Goal: Task Accomplishment & Management: Manage account settings

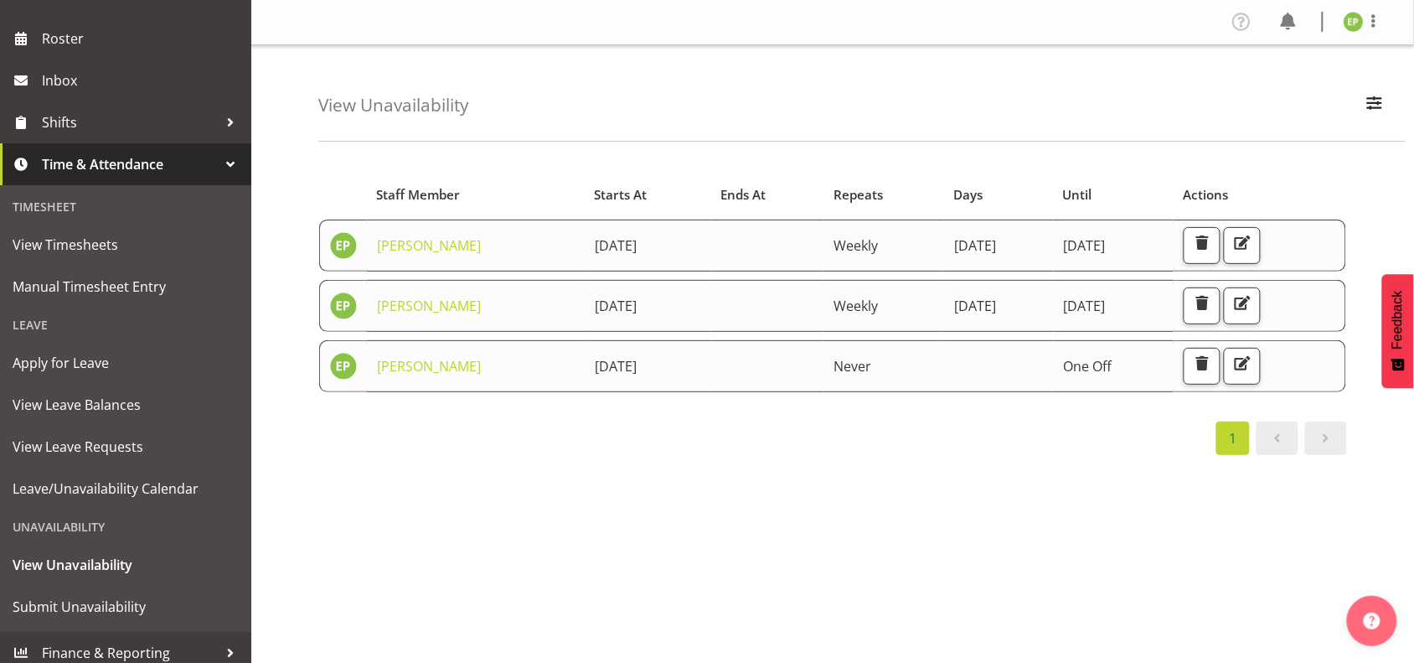
scroll to position [223, 0]
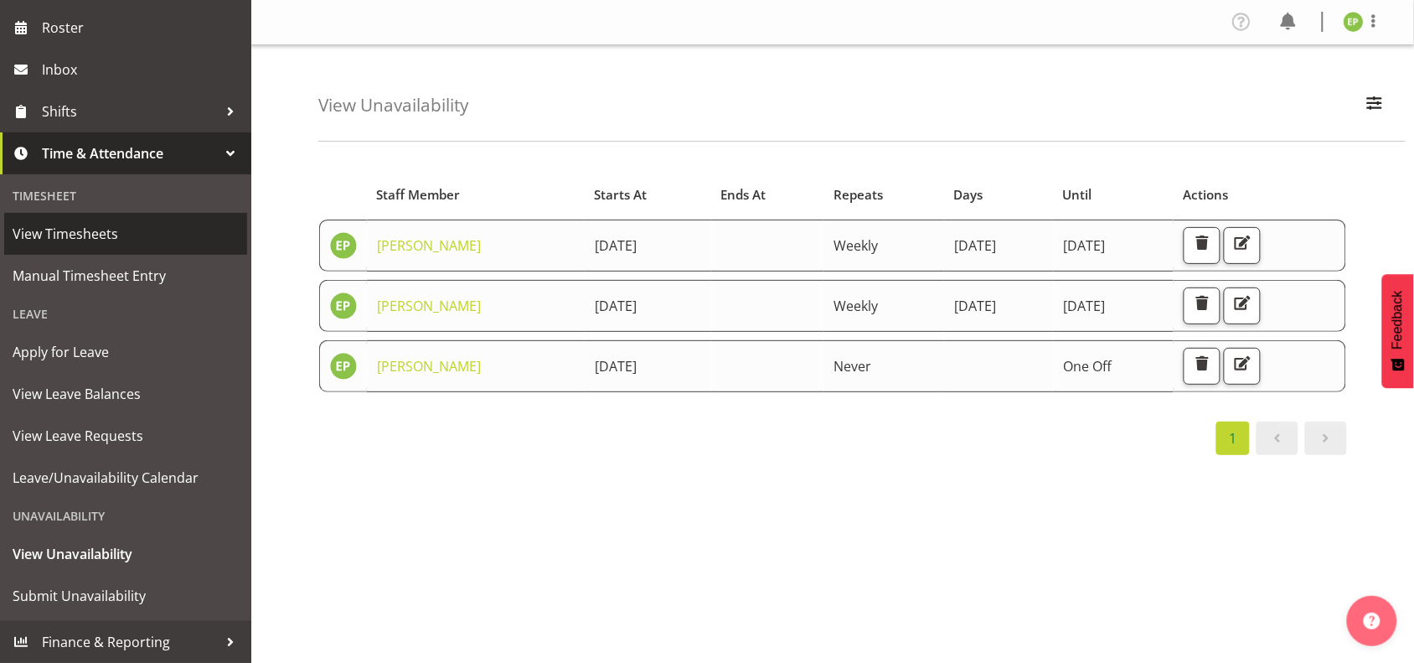
click at [105, 235] on span "View Timesheets" at bounding box center [126, 233] width 226 height 25
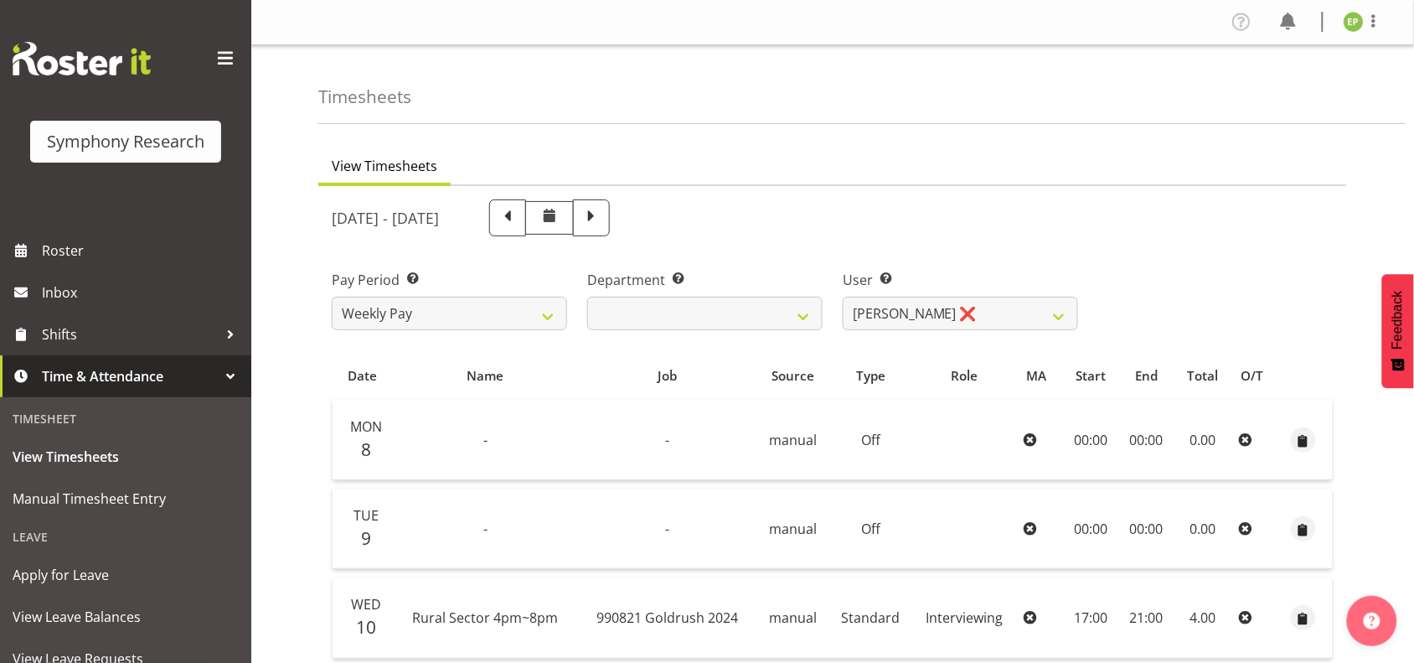
click at [767, 218] on div "September 8th - September 14th 2025" at bounding box center [705, 217] width 746 height 37
click at [602, 218] on span at bounding box center [592, 216] width 22 height 22
select select
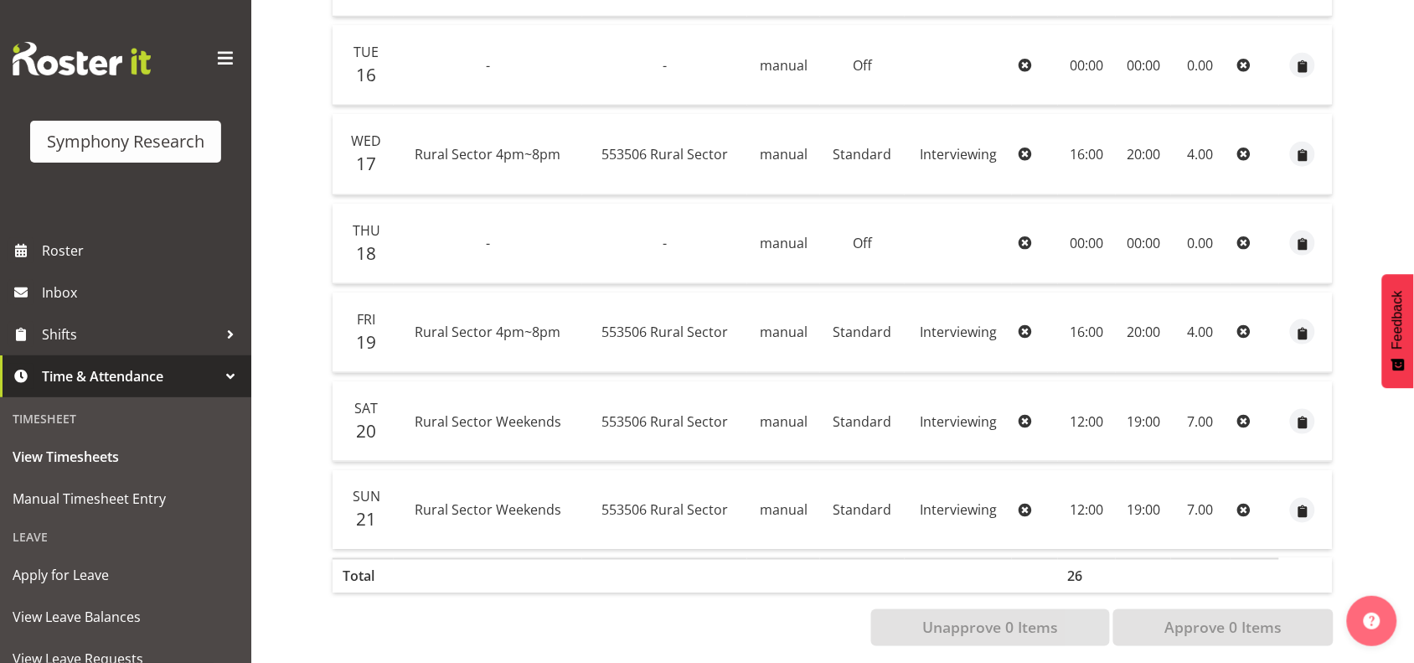
scroll to position [488, 0]
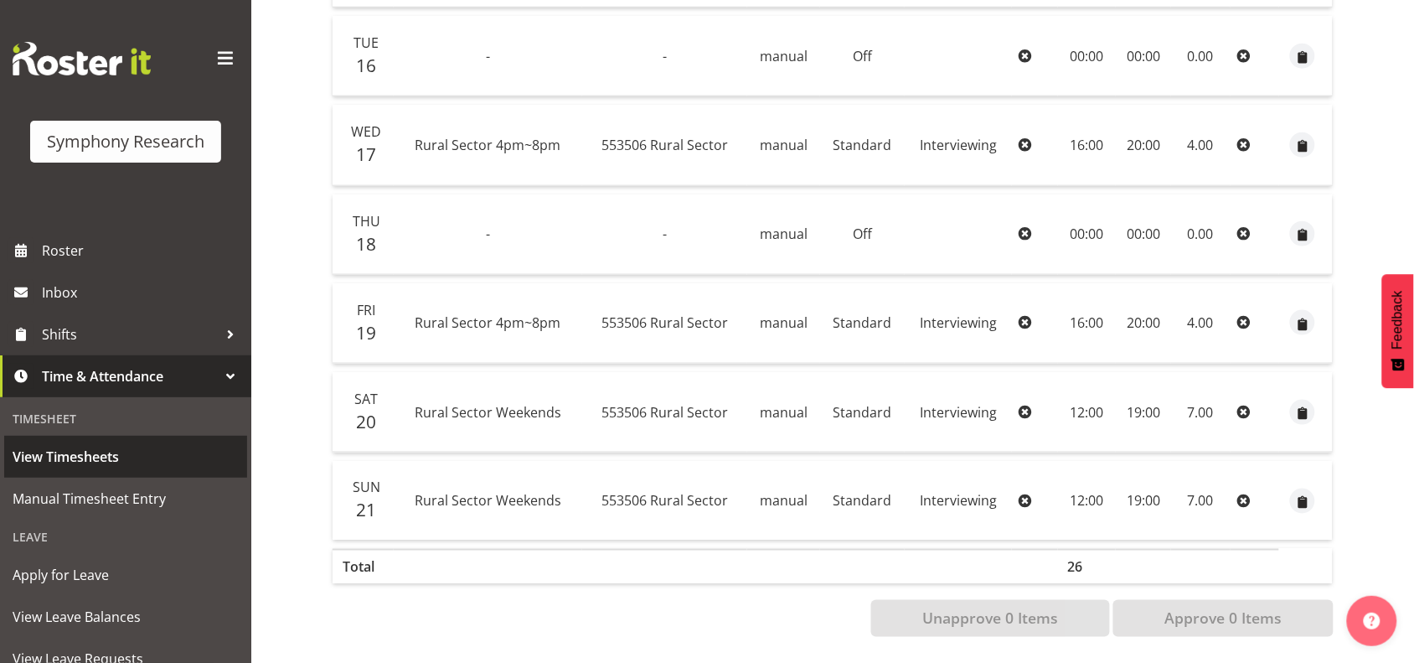
click at [88, 462] on span "View Timesheets" at bounding box center [126, 456] width 226 height 25
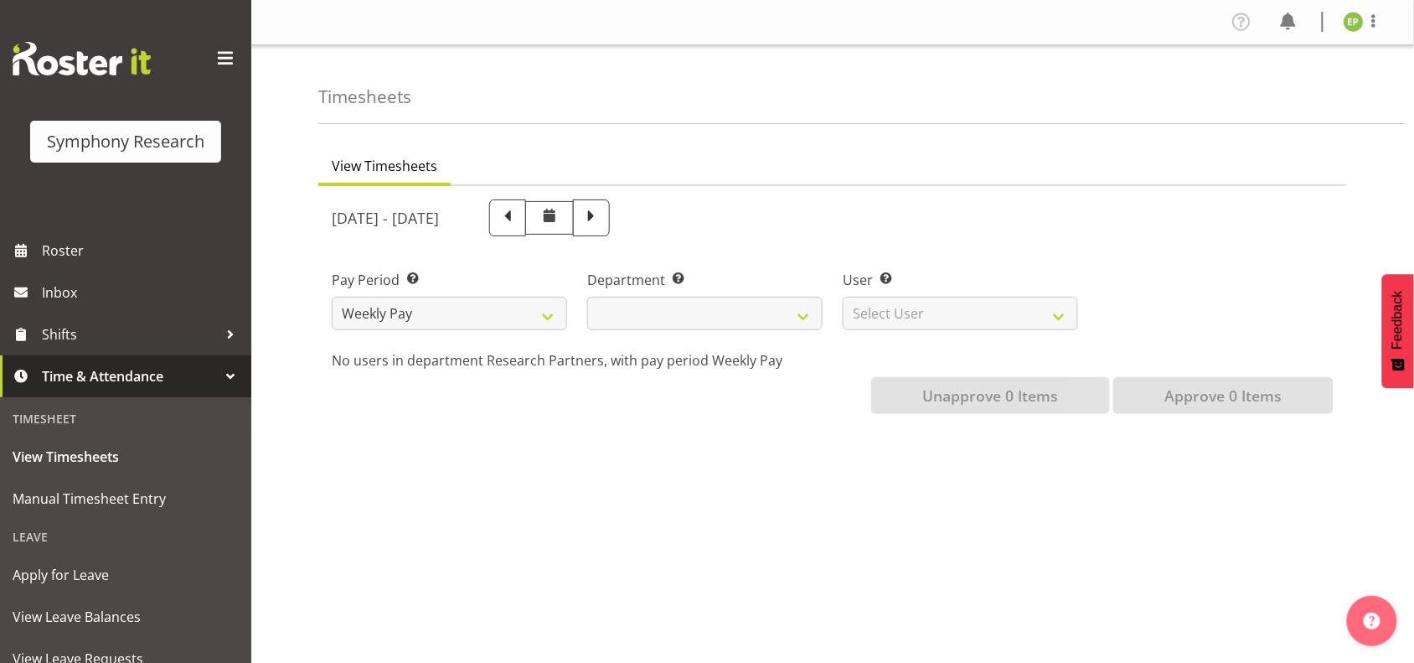
select select
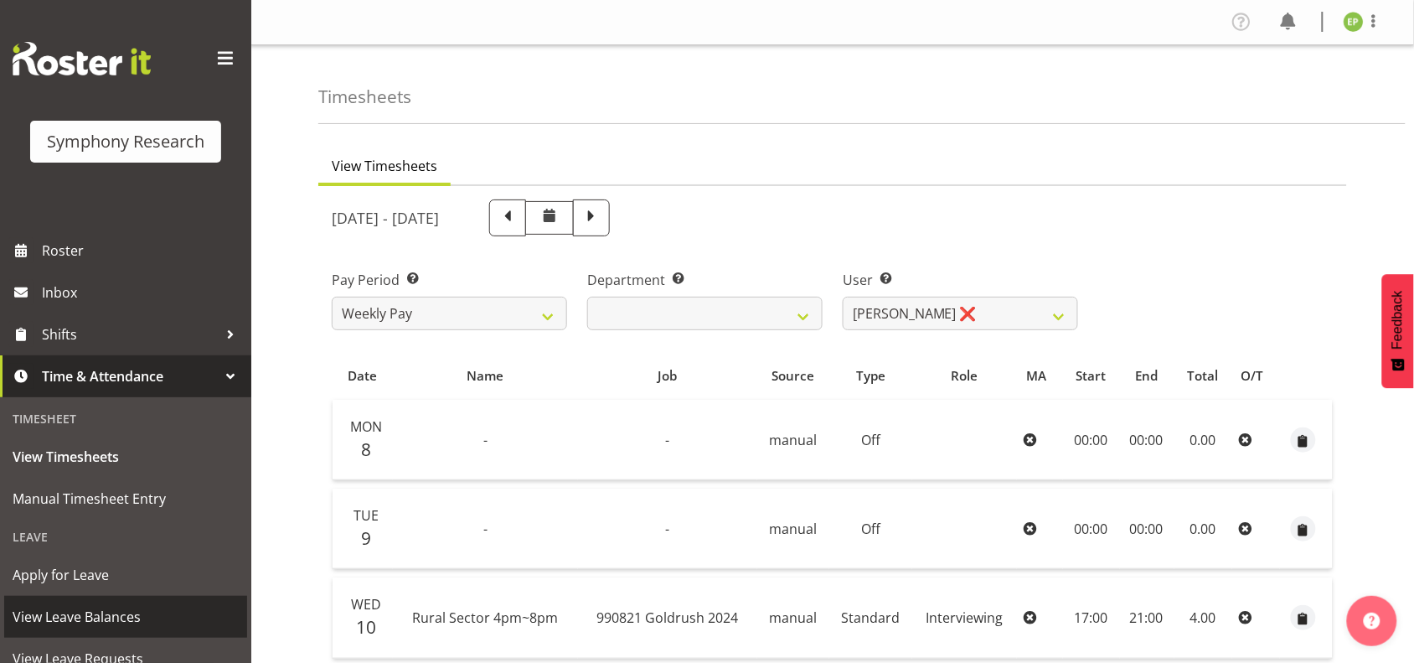
click at [114, 608] on span "View Leave Balances" at bounding box center [126, 616] width 226 height 25
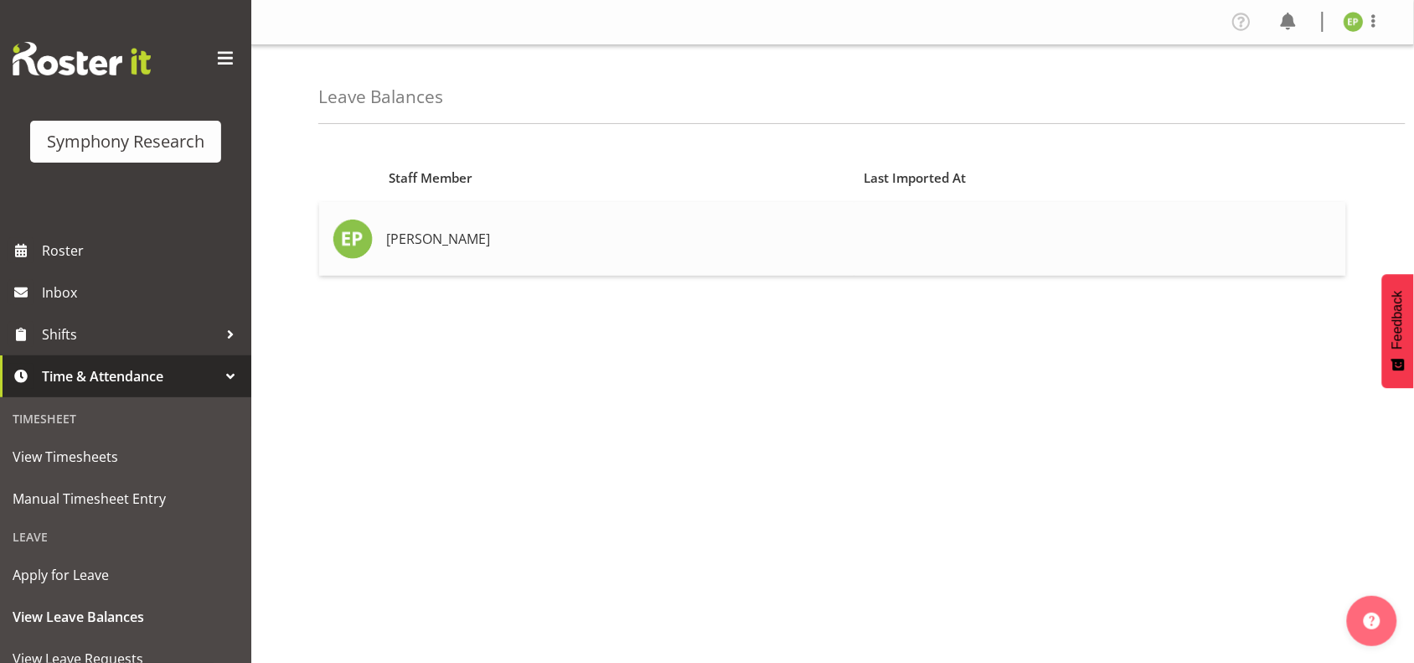
click at [488, 239] on td "Ellie Preston" at bounding box center [616, 239] width 475 height 74
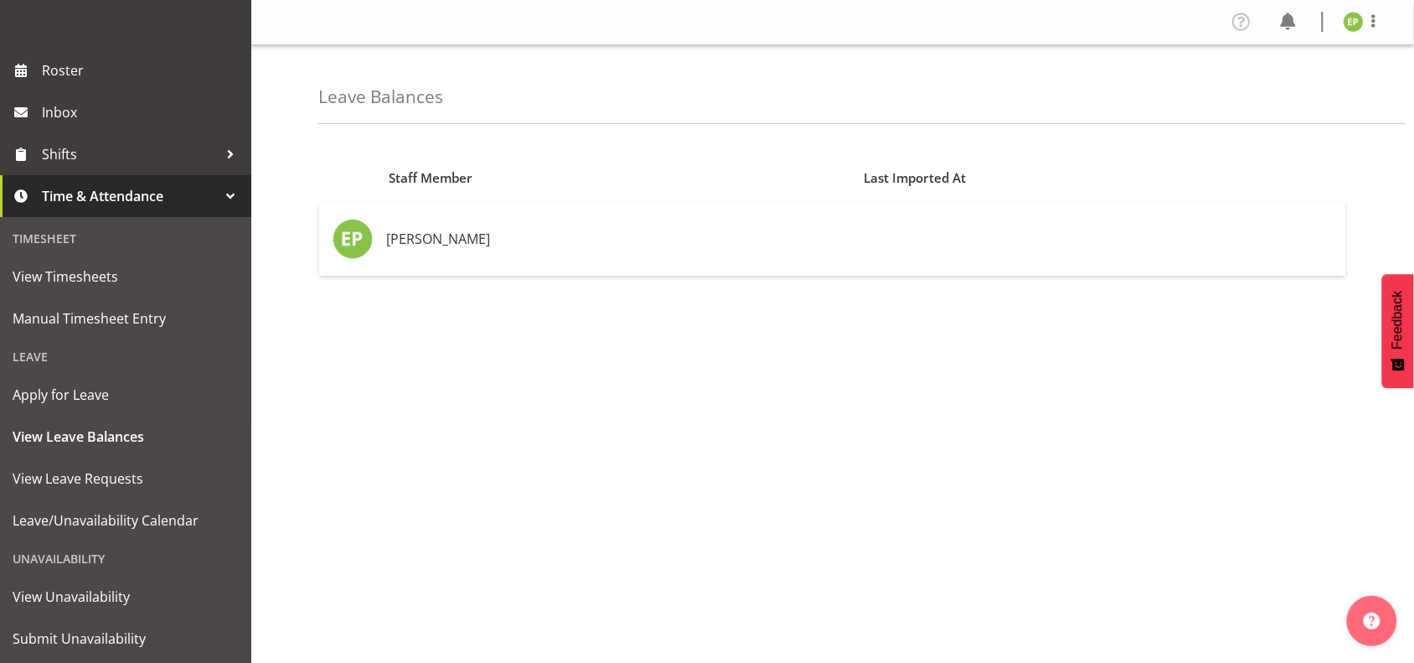
scroll to position [223, 0]
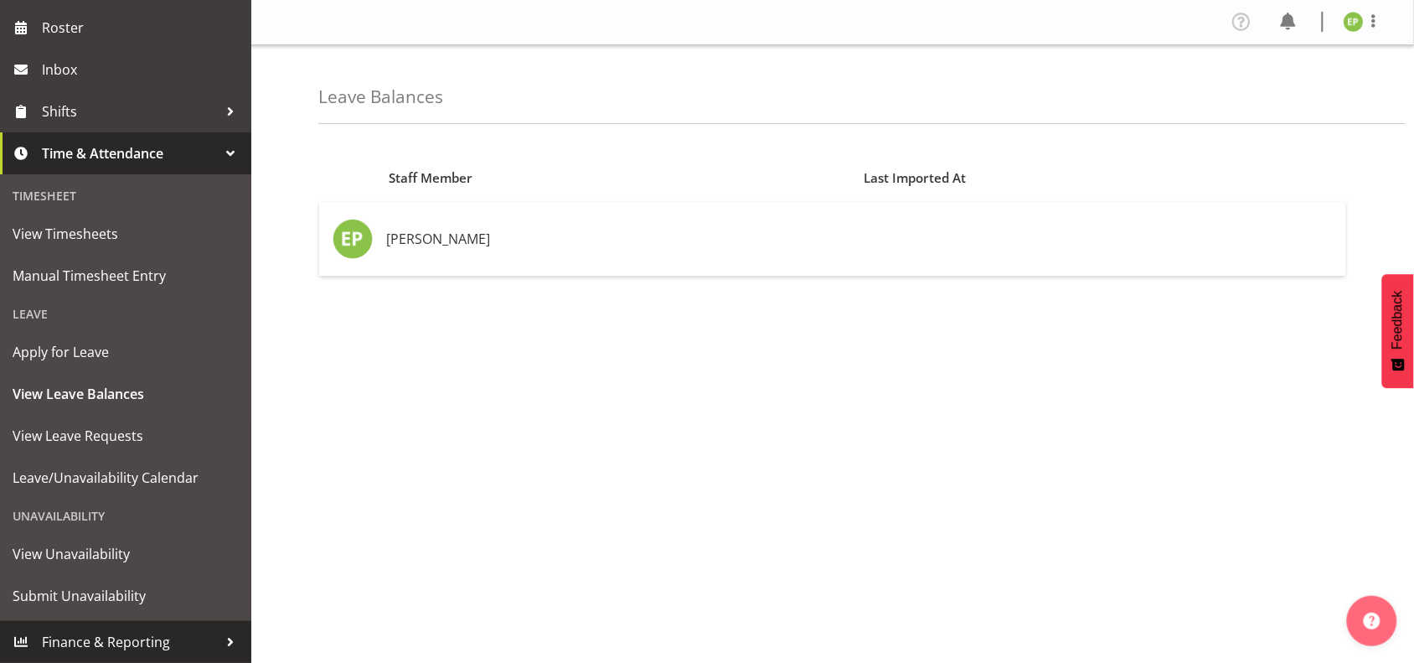
click at [153, 643] on span "Finance & Reporting" at bounding box center [130, 641] width 176 height 25
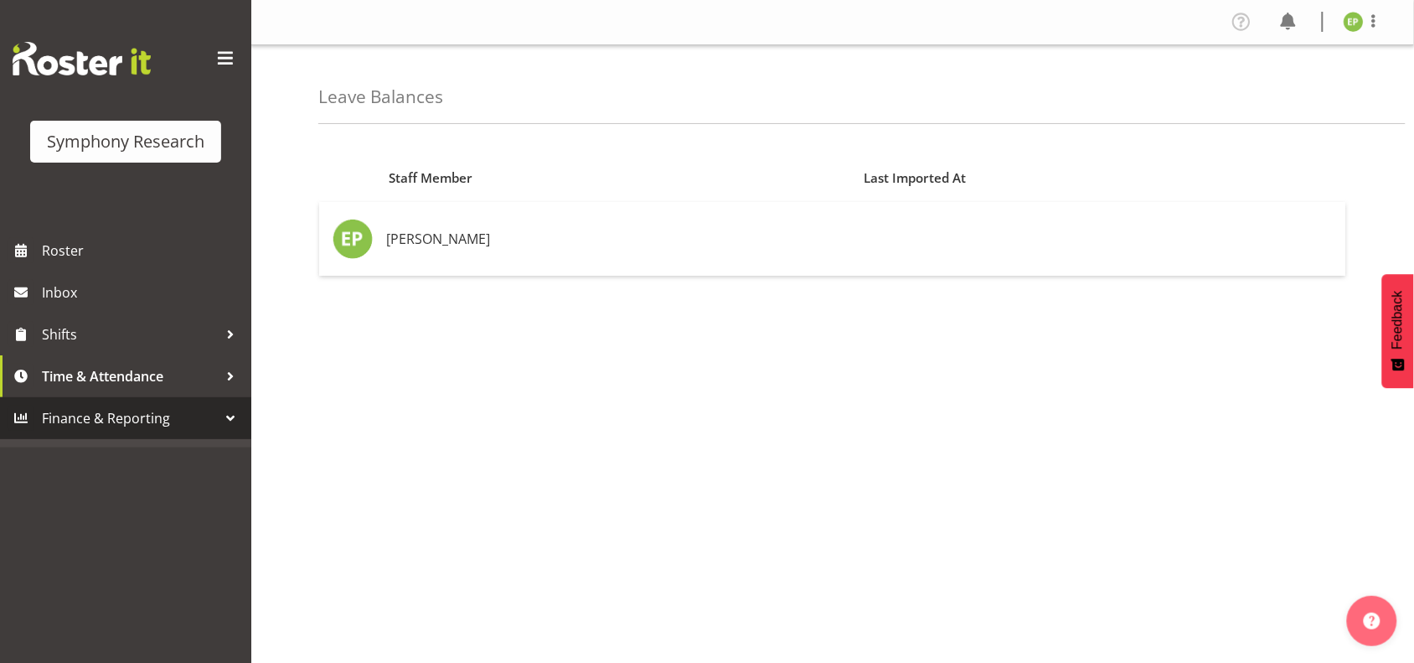
scroll to position [0, 0]
click at [135, 145] on div "Symphony Research" at bounding box center [125, 141] width 157 height 25
click at [121, 169] on div at bounding box center [110, 172] width 161 height 13
click at [121, 147] on div "Symphony Research" at bounding box center [125, 141] width 157 height 25
click at [113, 126] on div "Symphony Research" at bounding box center [125, 142] width 191 height 42
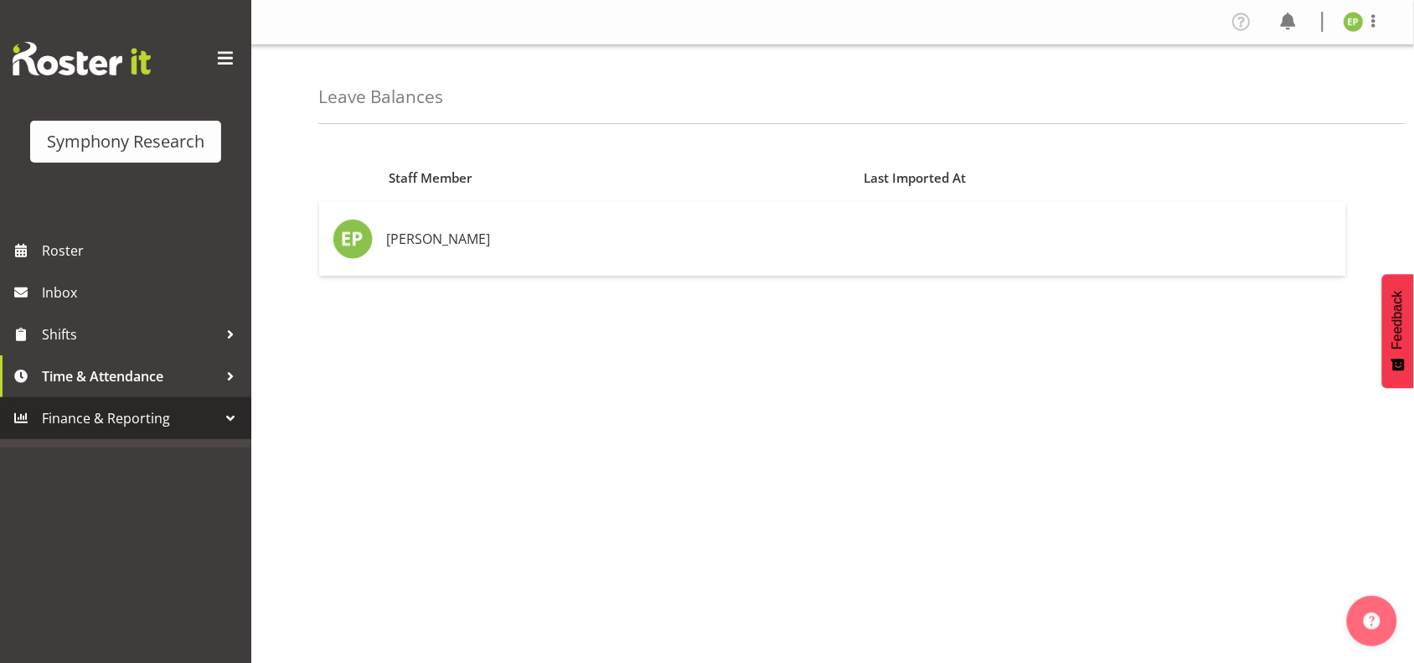
click at [113, 126] on div "Symphony Research" at bounding box center [125, 142] width 191 height 42
click at [114, 132] on div "Symphony Research" at bounding box center [125, 141] width 157 height 25
click at [231, 61] on span at bounding box center [225, 58] width 27 height 27
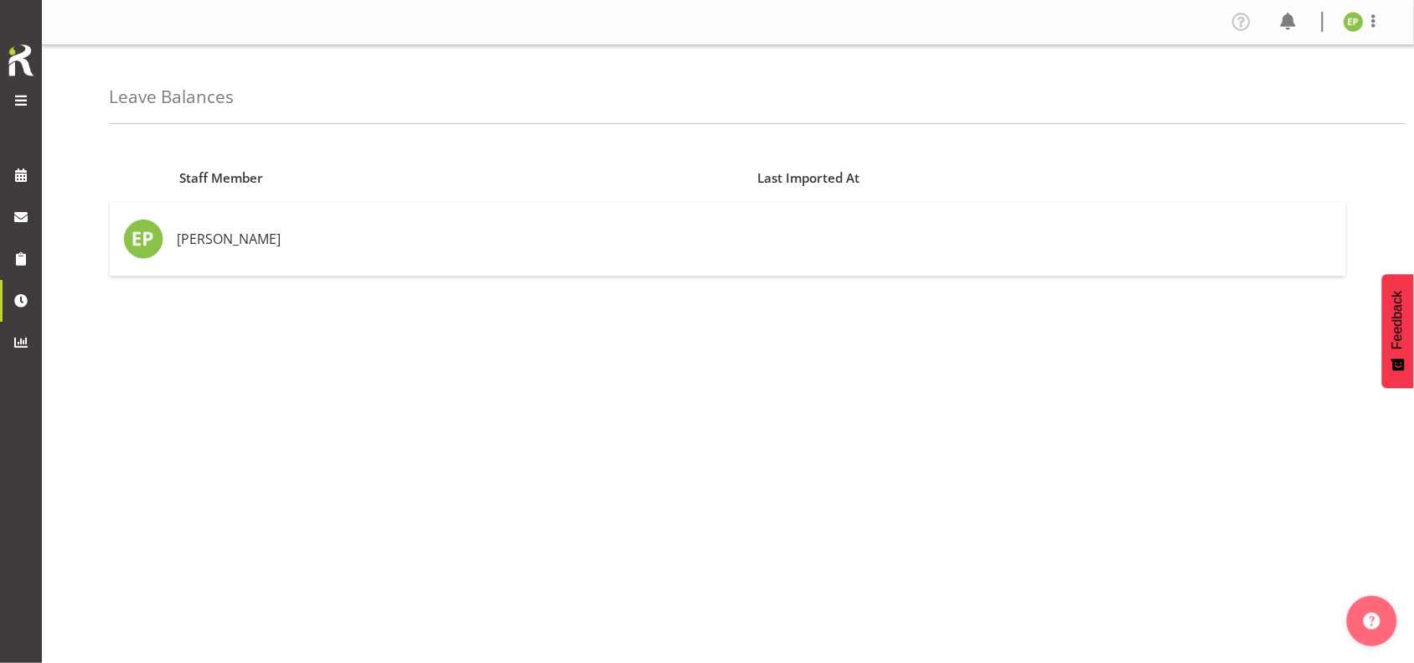
click at [14, 98] on span at bounding box center [21, 100] width 20 height 20
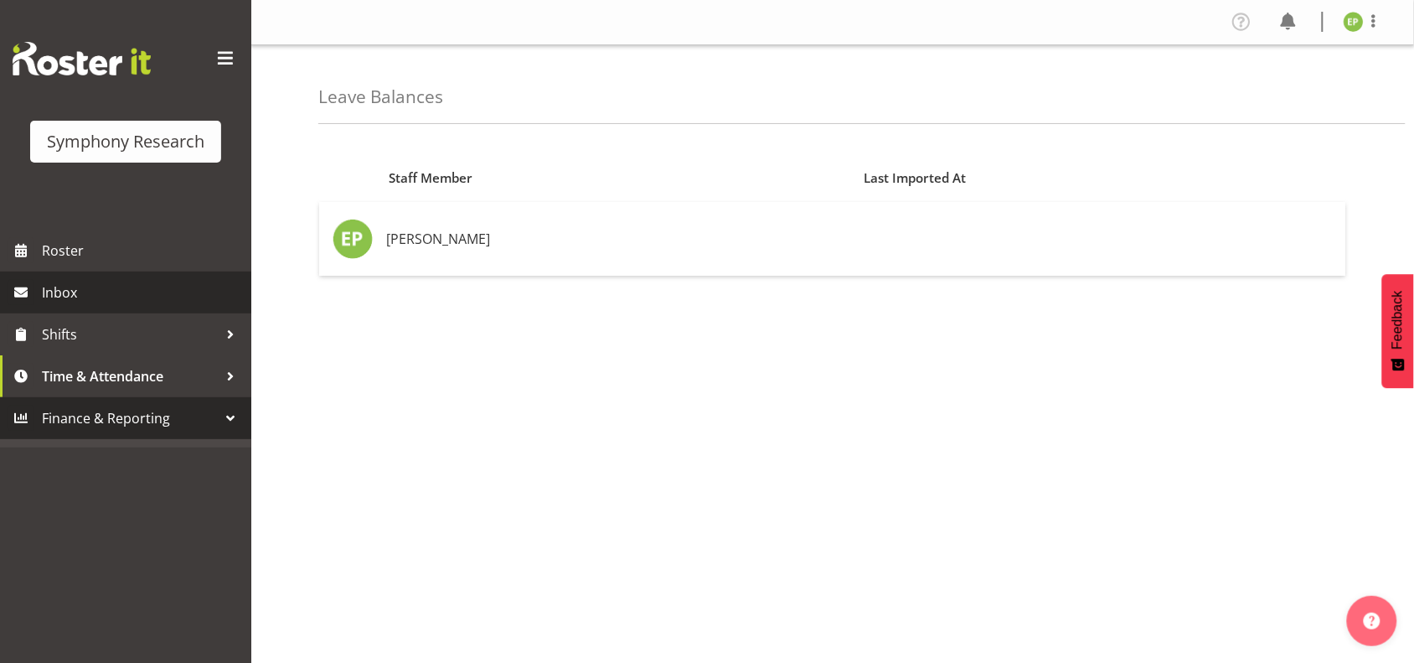
click at [64, 291] on span "Inbox" at bounding box center [142, 292] width 201 height 25
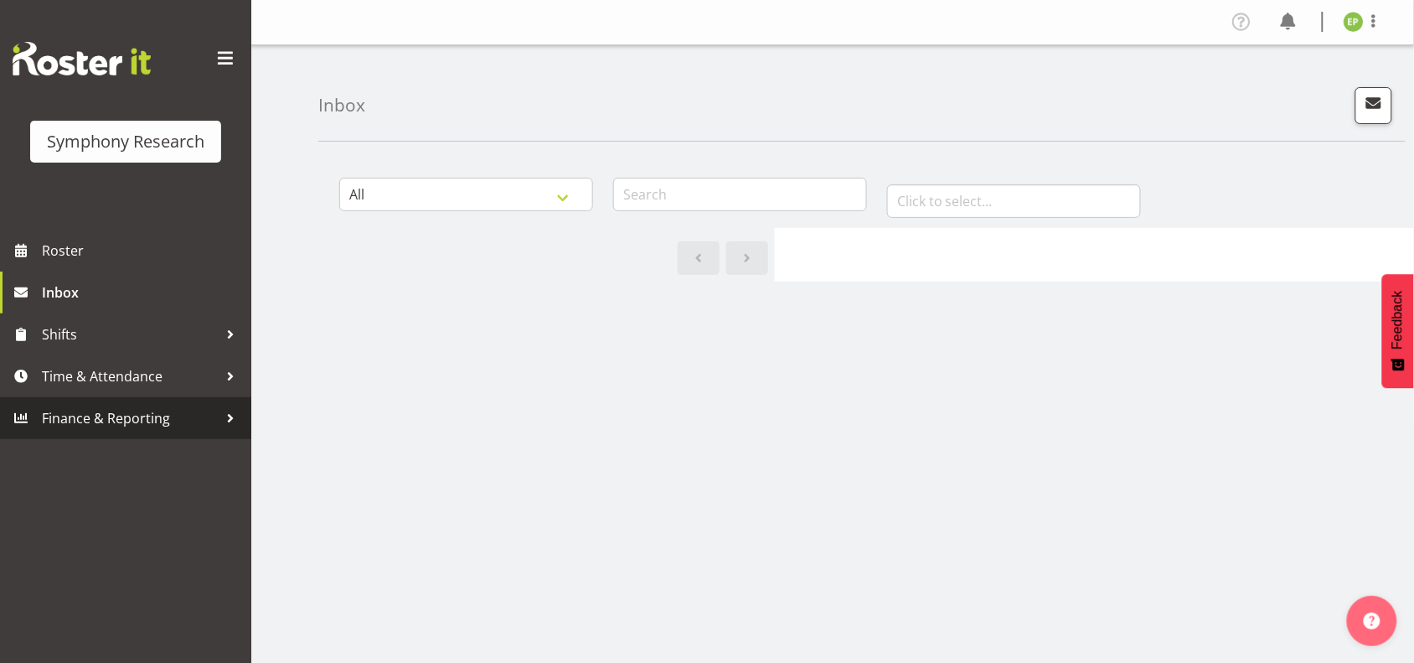
click at [101, 411] on span "Finance & Reporting" at bounding box center [130, 417] width 176 height 25
click at [94, 374] on span "Time & Attendance" at bounding box center [130, 376] width 176 height 25
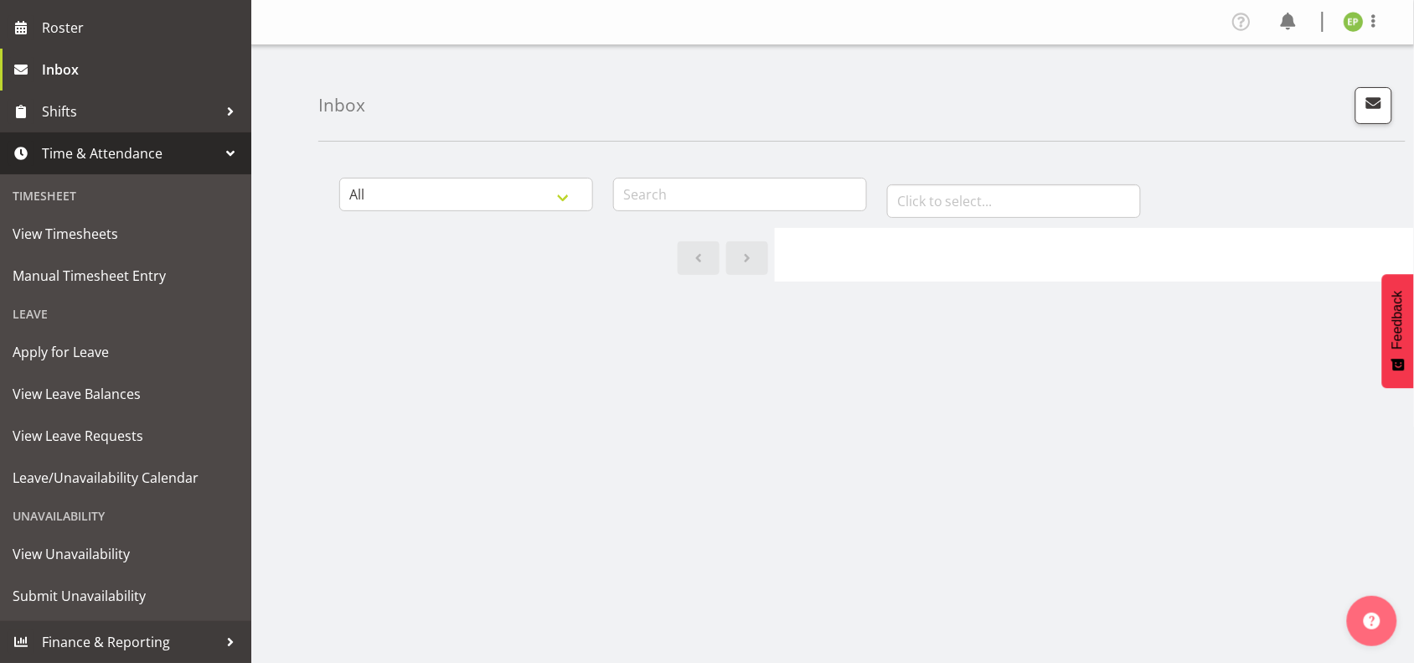
scroll to position [55, 0]
